Goal: Task Accomplishment & Management: Use online tool/utility

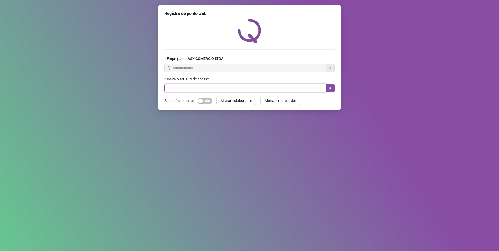
click at [171, 87] on input "text" at bounding box center [246, 88] width 162 height 8
type input "*****"
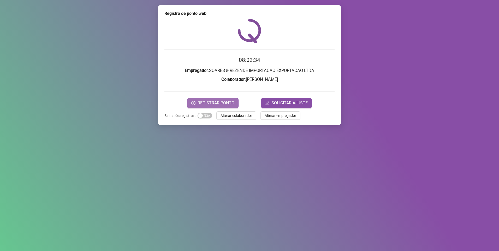
click at [227, 100] on span "REGISTRAR PONTO" at bounding box center [216, 103] width 37 height 6
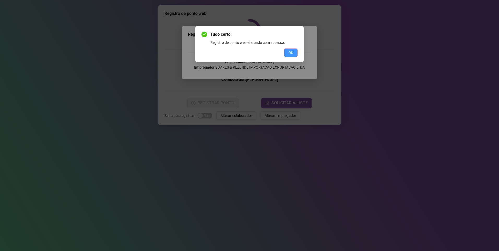
click at [295, 53] on button "OK" at bounding box center [290, 53] width 13 height 8
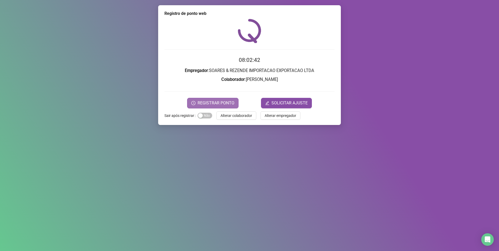
click at [219, 99] on button "REGISTRAR PONTO" at bounding box center [212, 103] width 51 height 10
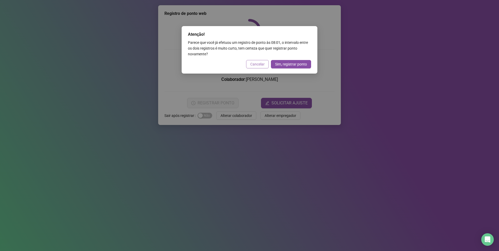
click at [257, 63] on span "Cancelar" at bounding box center [257, 64] width 14 height 6
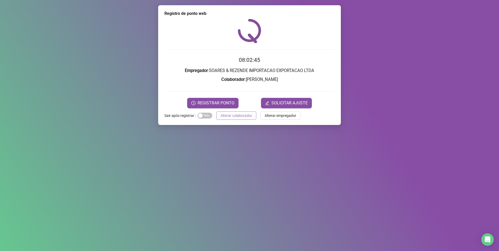
click at [241, 117] on span "Alterar colaborador" at bounding box center [237, 116] width 32 height 6
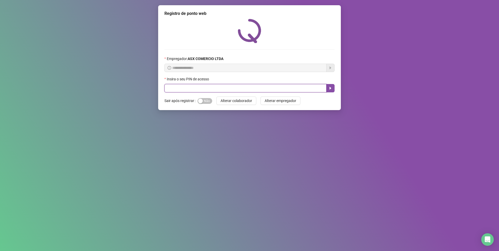
click at [236, 92] on input "text" at bounding box center [246, 88] width 162 height 8
click at [171, 86] on input "text" at bounding box center [246, 88] width 162 height 8
type input "*****"
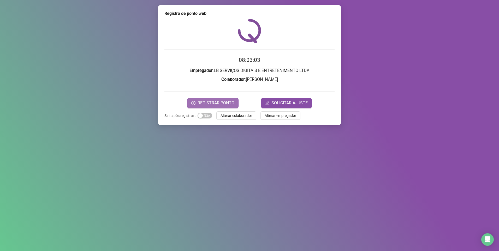
click at [214, 99] on button "REGISTRAR PONTO" at bounding box center [212, 103] width 51 height 10
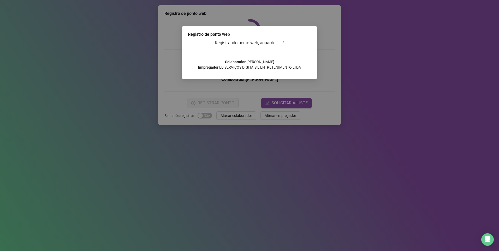
click at [223, 103] on body "Página inicial Registrar ponto Espelho de ponto Meus registros Minhas solicitaç…" at bounding box center [249, 125] width 499 height 251
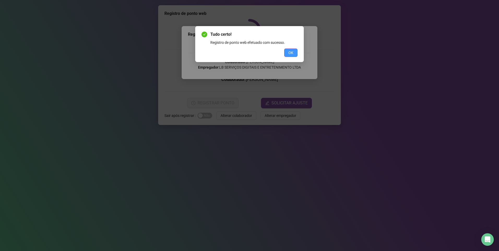
click at [290, 52] on span "OK" at bounding box center [291, 53] width 5 height 6
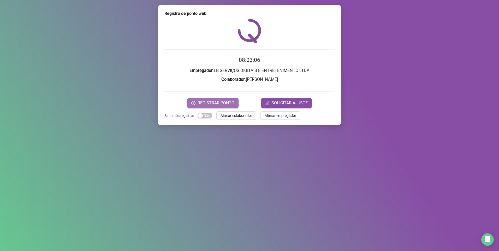
click at [225, 102] on span "REGISTRAR PONTO" at bounding box center [216, 103] width 37 height 6
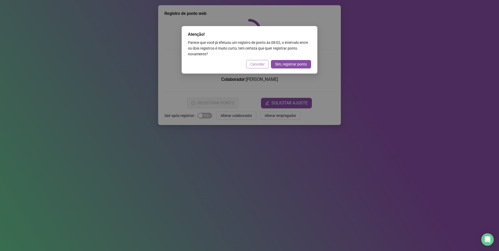
click at [256, 64] on span "Cancelar" at bounding box center [257, 64] width 14 height 6
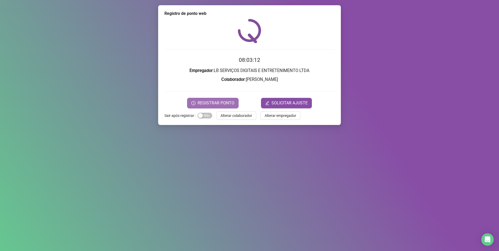
click at [217, 102] on span "REGISTRAR PONTO" at bounding box center [216, 103] width 37 height 6
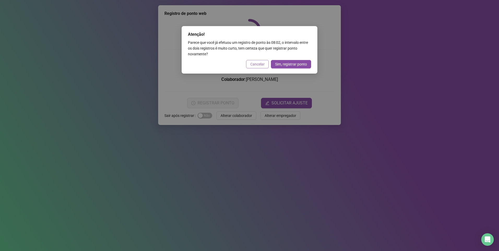
click at [254, 67] on span "Cancelar" at bounding box center [257, 64] width 14 height 6
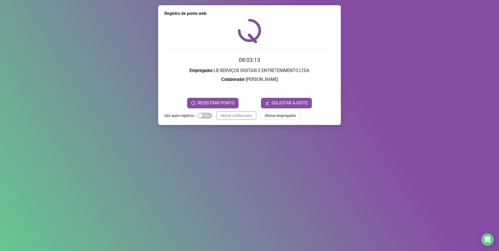
click at [239, 113] on span "Alterar colaborador" at bounding box center [237, 116] width 32 height 6
